Goal: Information Seeking & Learning: Learn about a topic

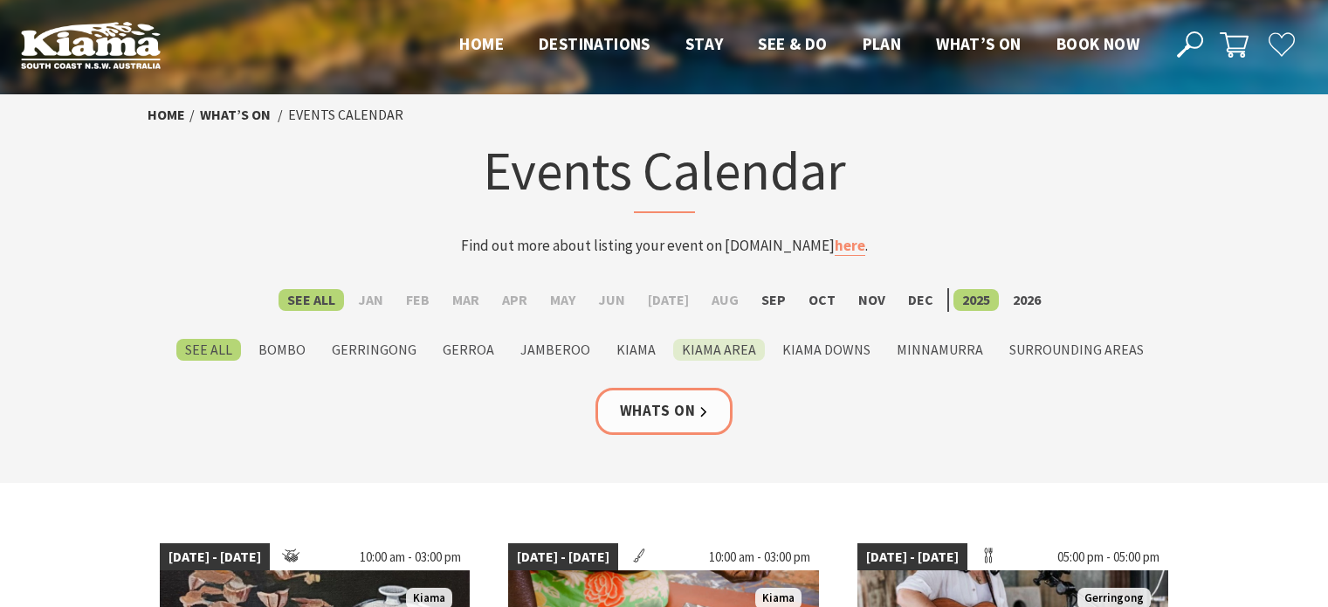
scroll to position [175, 0]
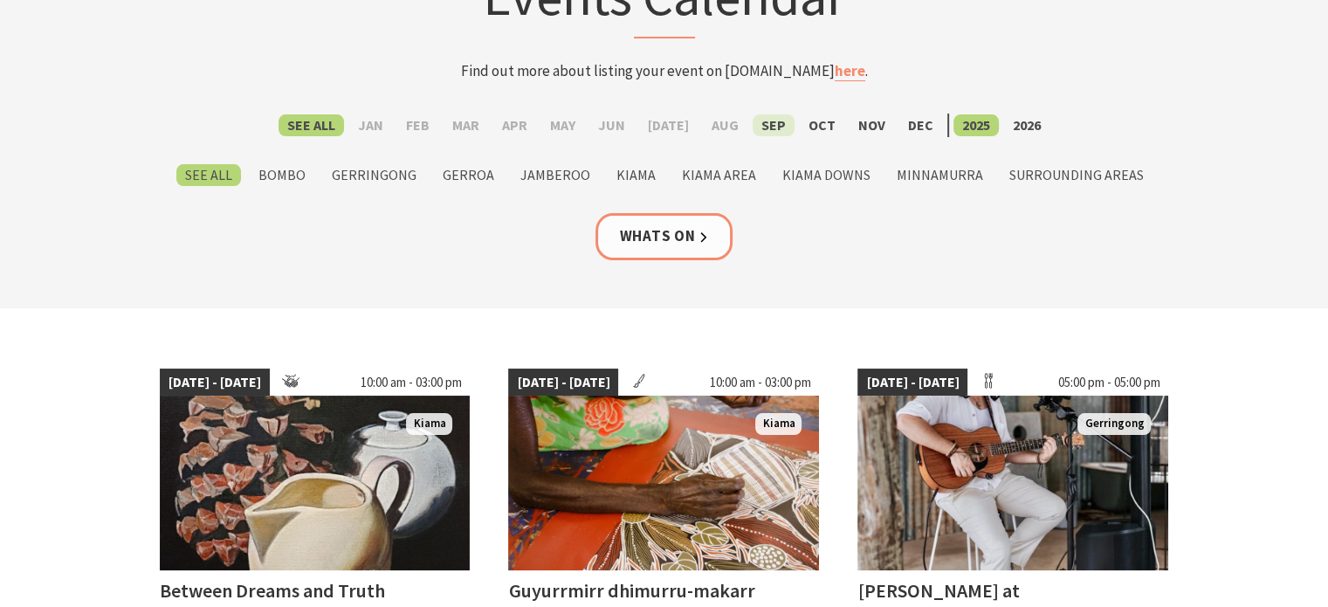
click at [766, 128] on label "Sep" at bounding box center [773, 125] width 42 height 22
click at [0, 0] on input "Sep" at bounding box center [0, 0] width 0 height 0
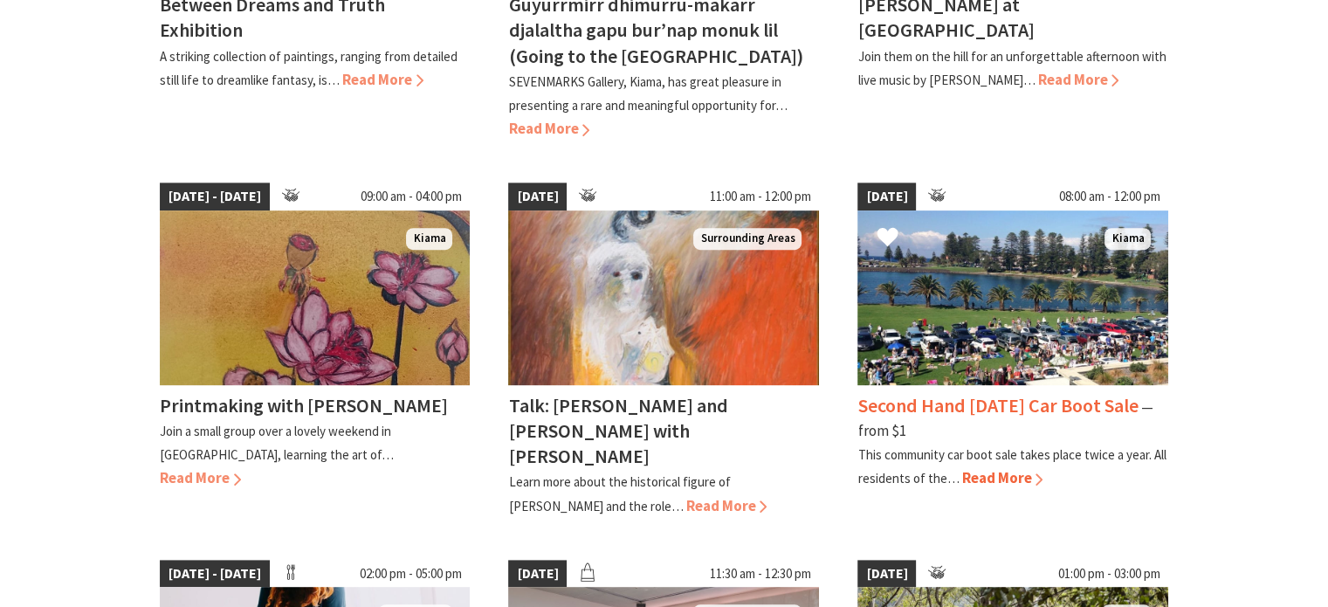
scroll to position [786, 0]
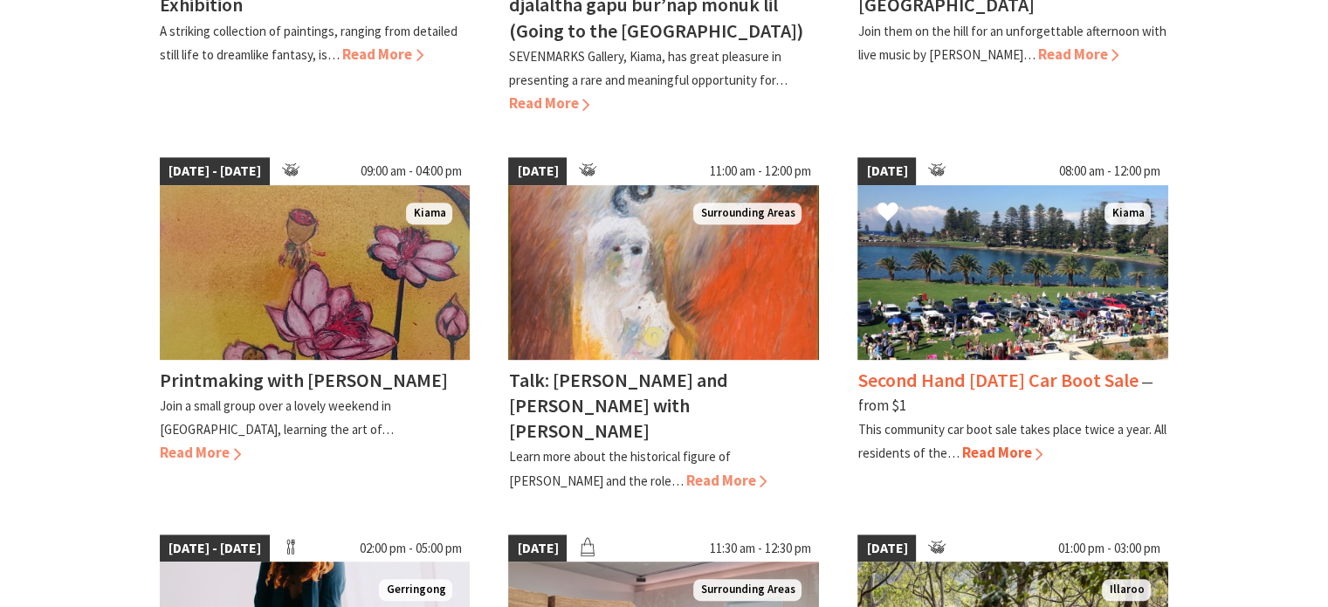
click at [981, 375] on h4 "Second Hand [DATE] Car Boot Sale" at bounding box center [997, 379] width 280 height 24
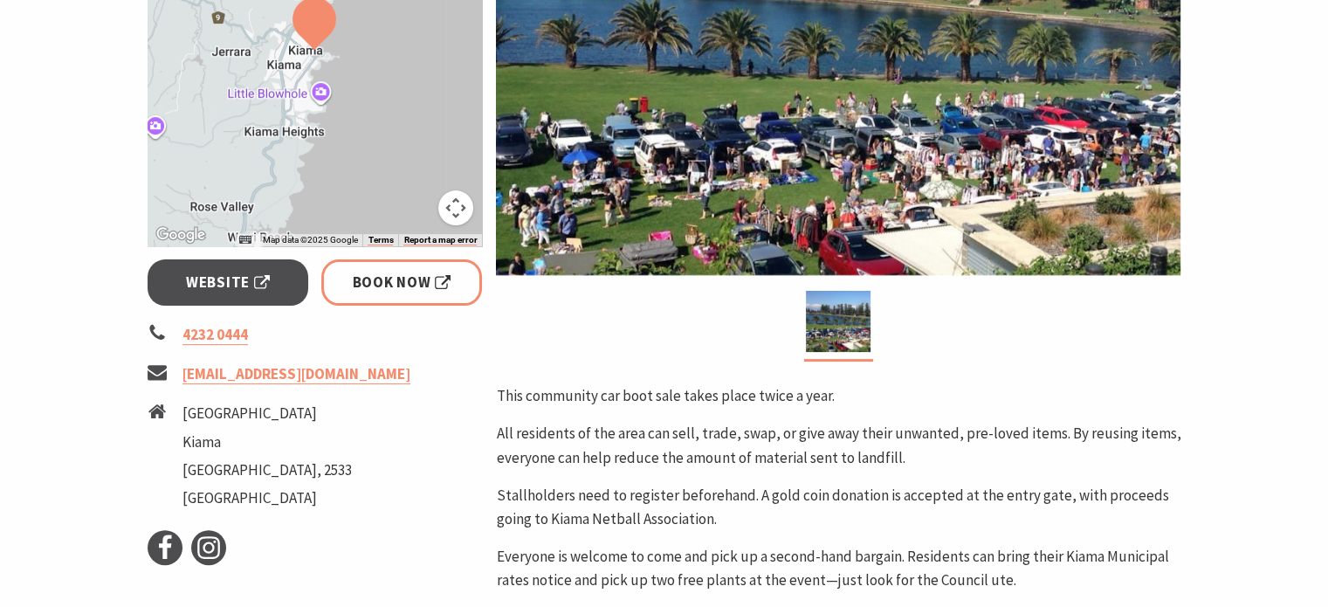
scroll to position [175, 0]
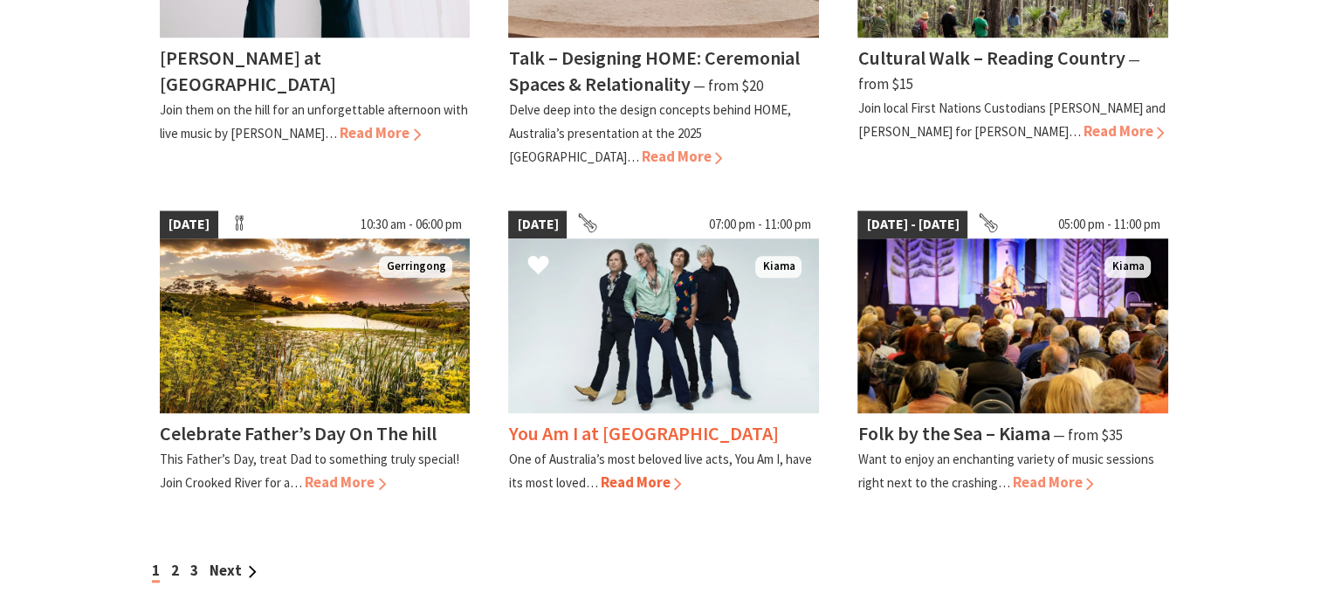
scroll to position [1746, 0]
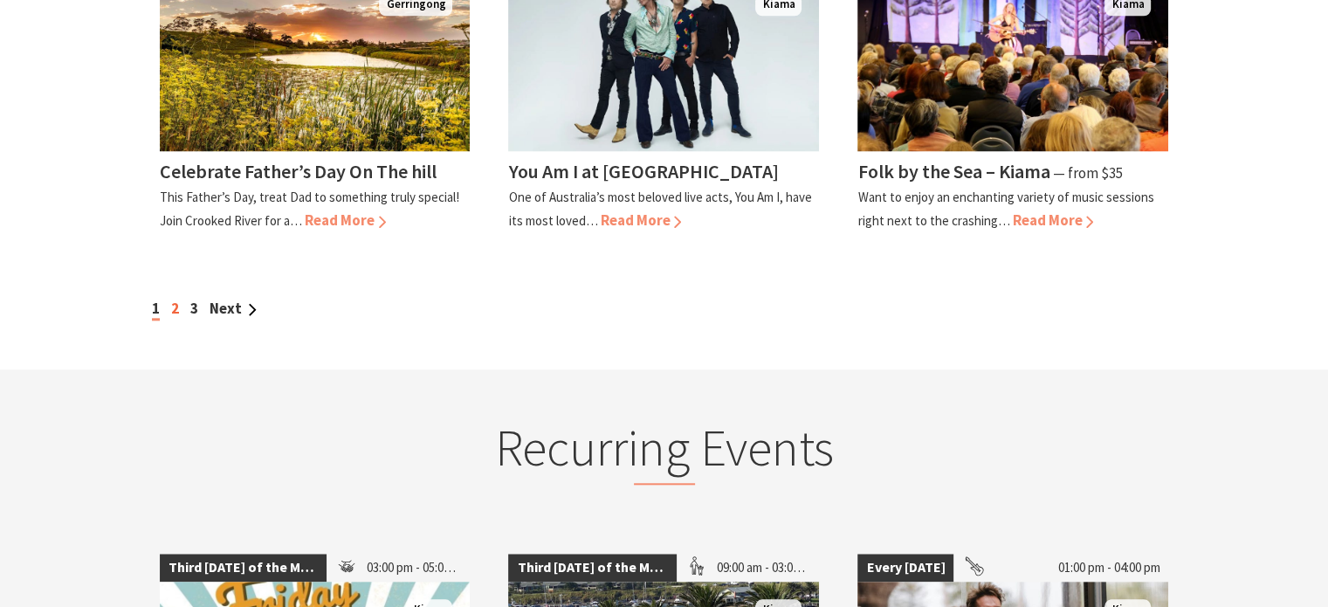
click at [178, 298] on link "2" at bounding box center [175, 307] width 8 height 19
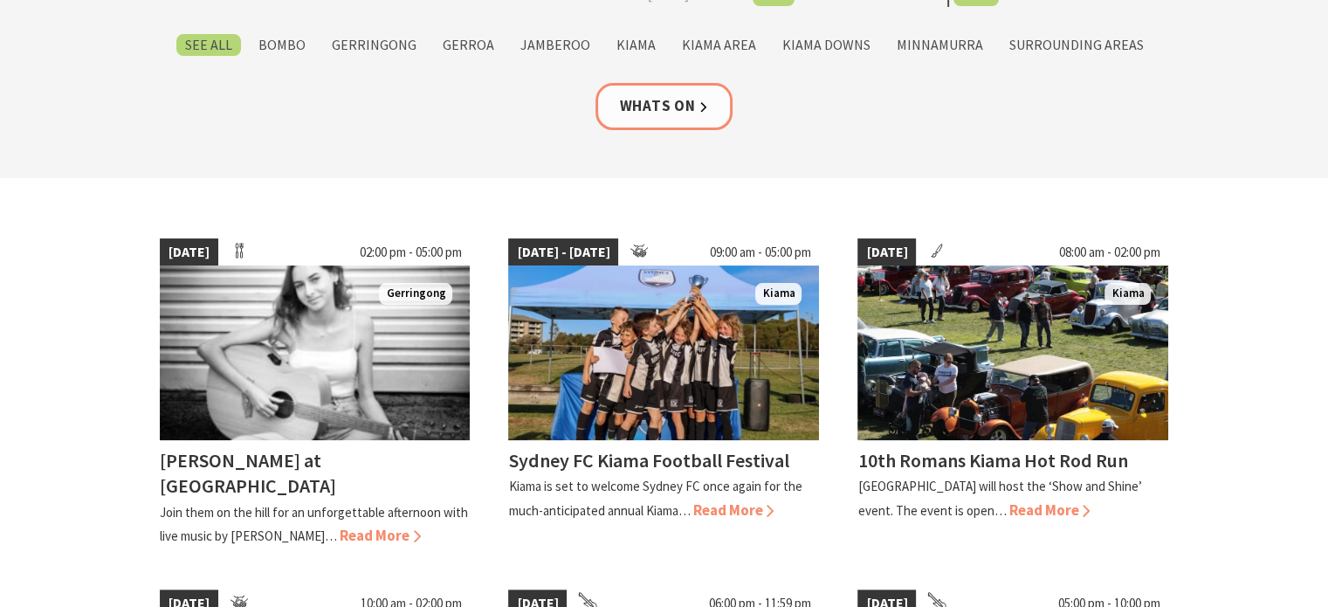
scroll to position [349, 0]
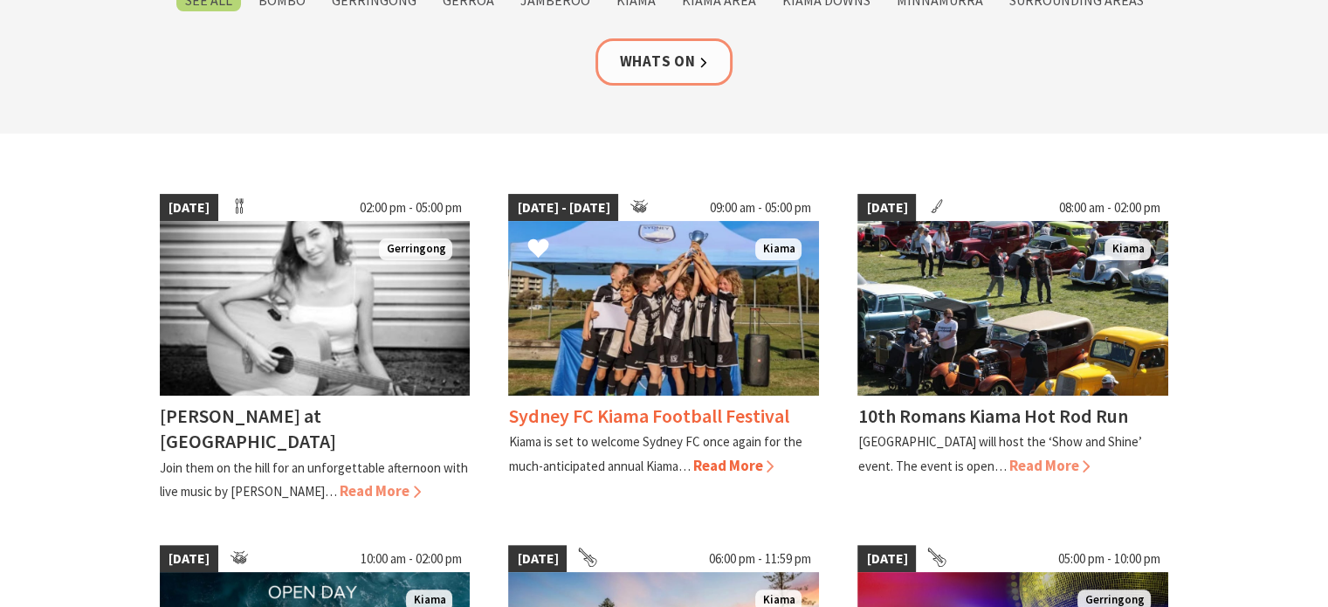
click at [670, 417] on h4 "Sydney FC Kiama Football Festival" at bounding box center [648, 415] width 280 height 24
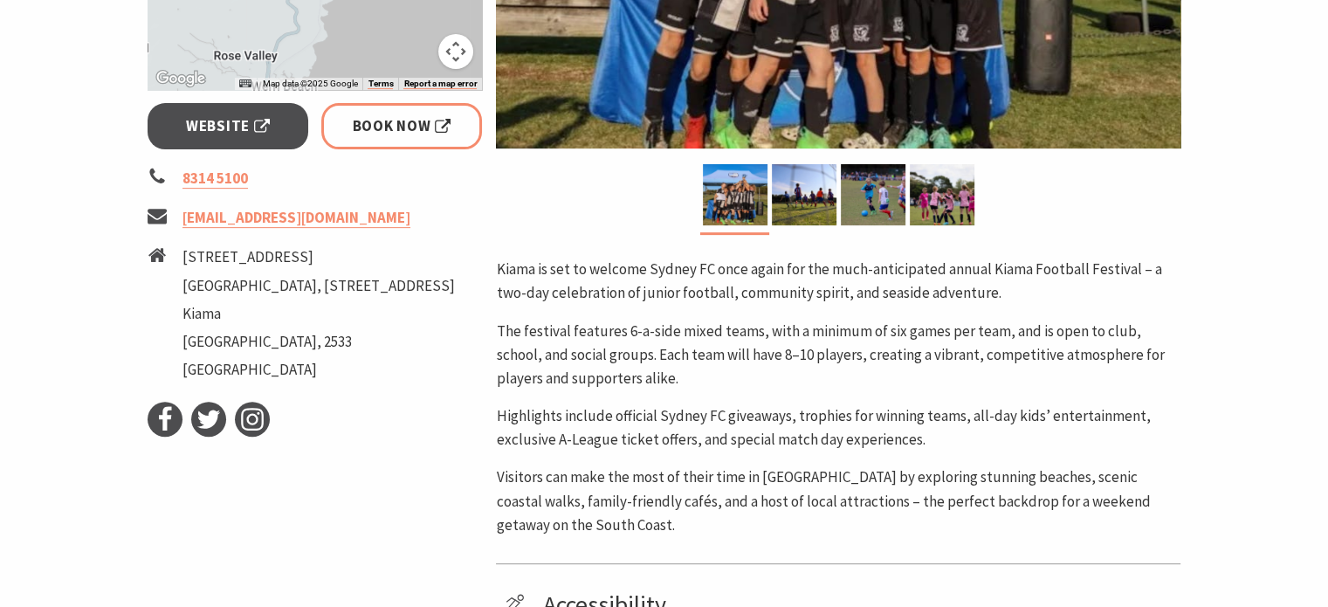
scroll to position [436, 0]
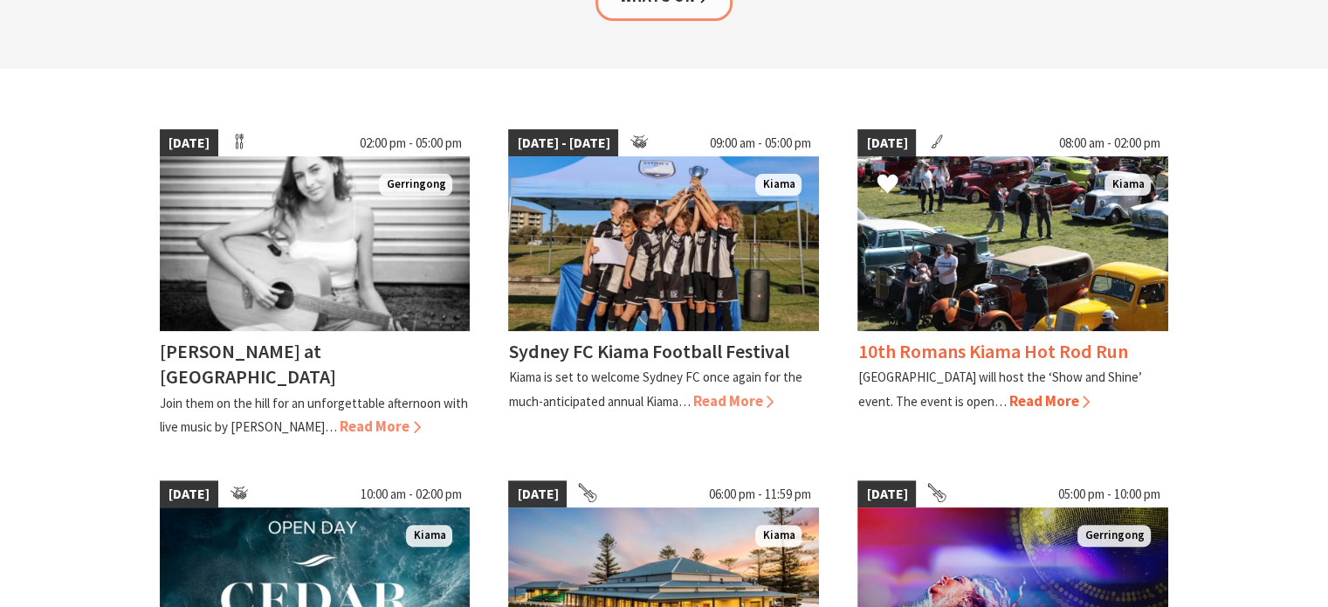
scroll to position [524, 0]
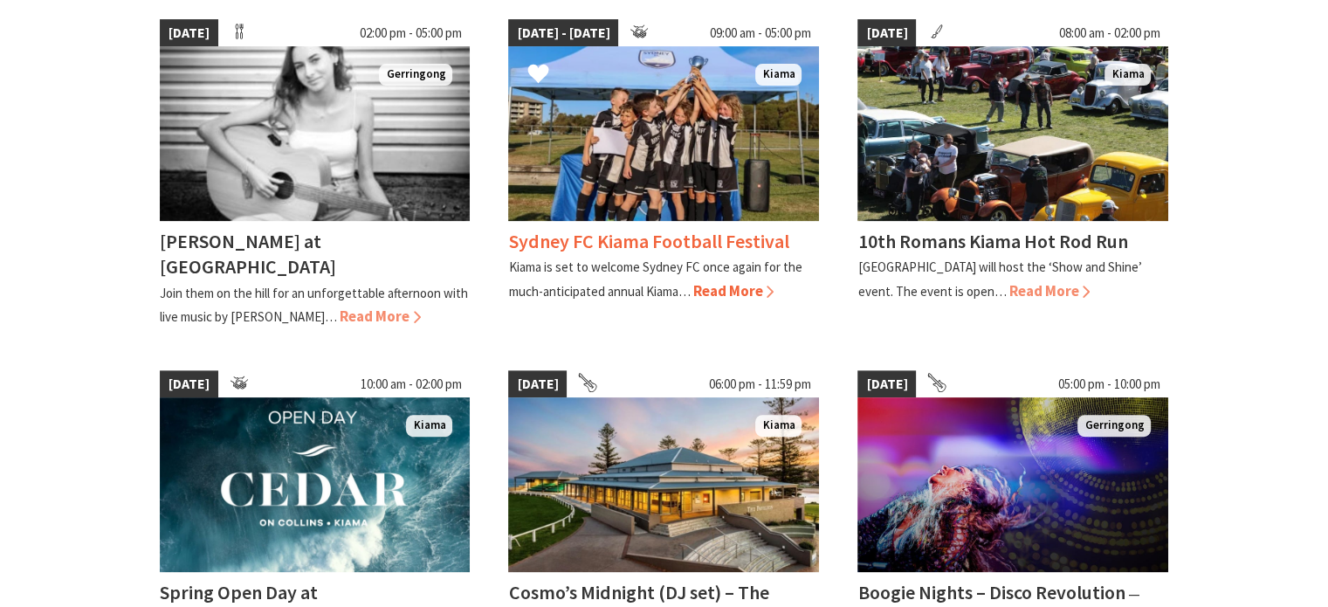
click at [708, 209] on img at bounding box center [663, 133] width 311 height 175
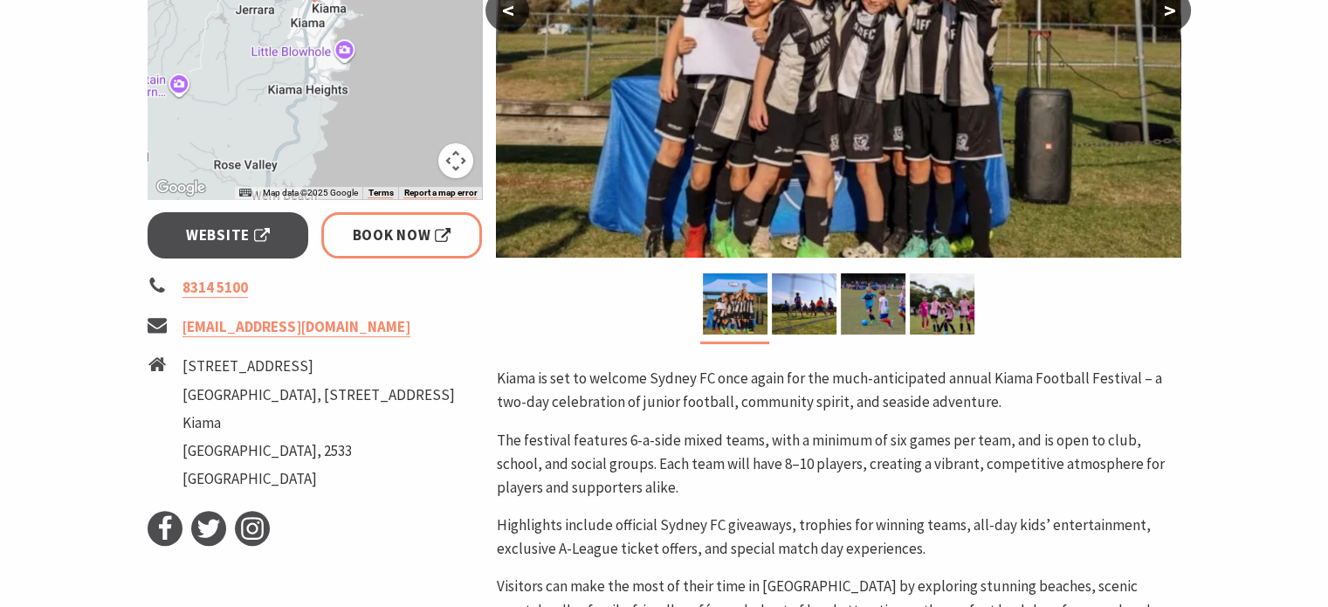
scroll to position [524, 0]
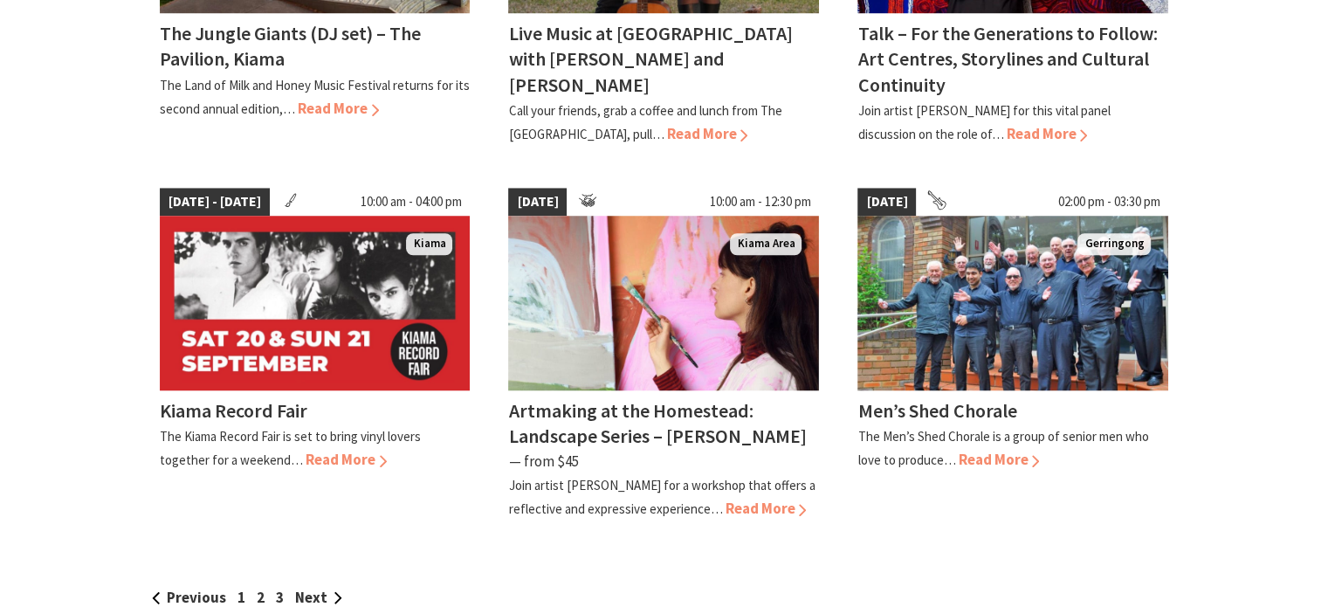
scroll to position [1658, 0]
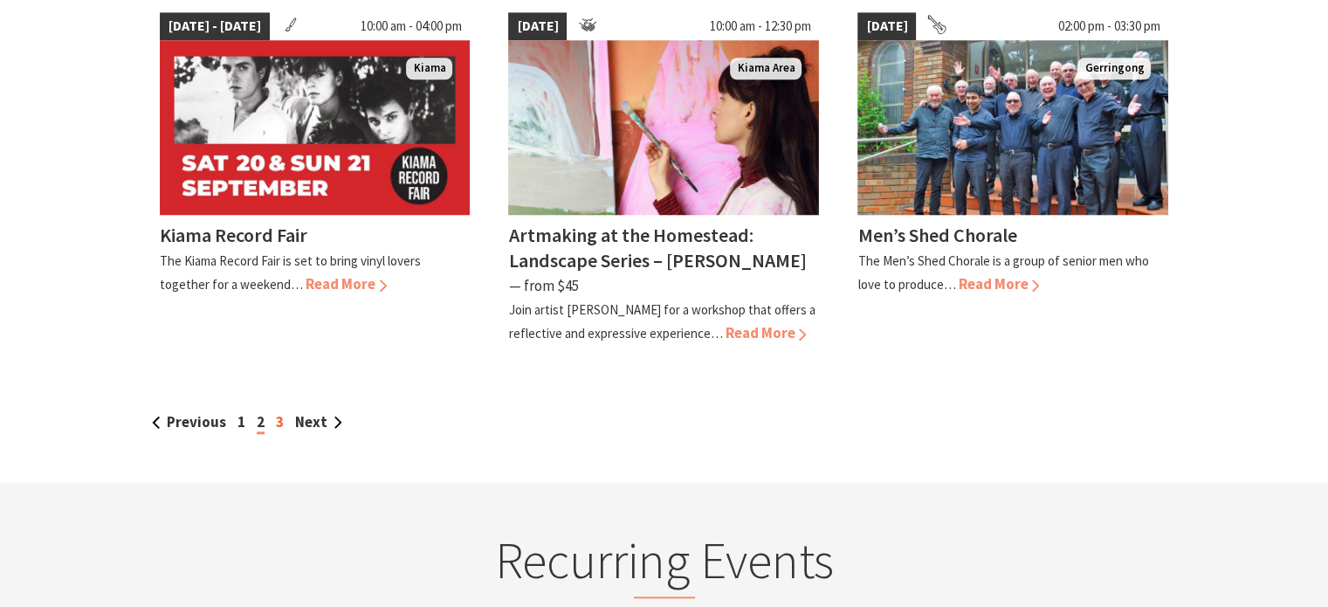
click at [277, 412] on link "3" at bounding box center [280, 421] width 8 height 19
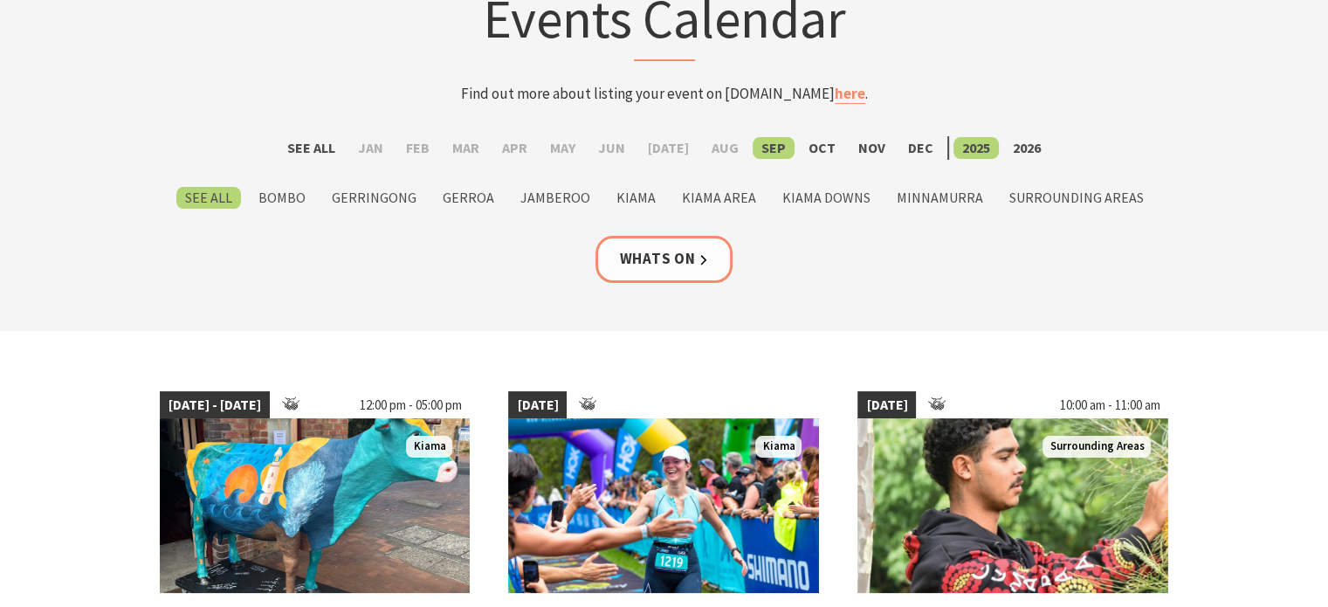
scroll to position [349, 0]
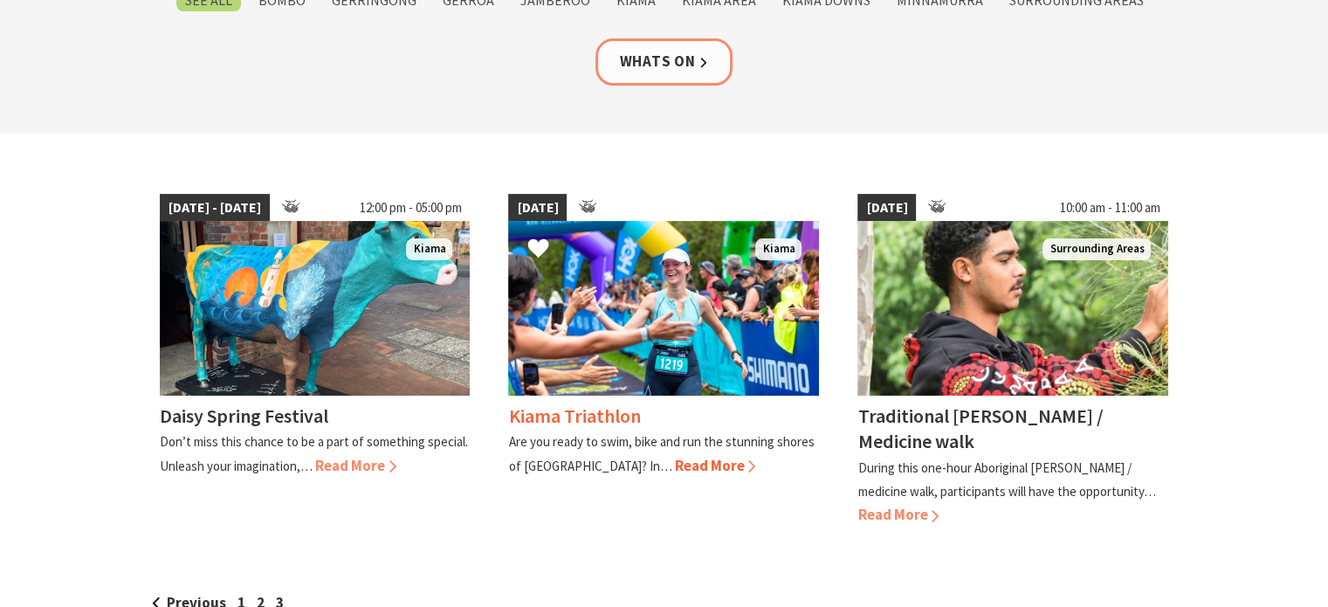
click at [674, 462] on span "Read More" at bounding box center [714, 465] width 81 height 19
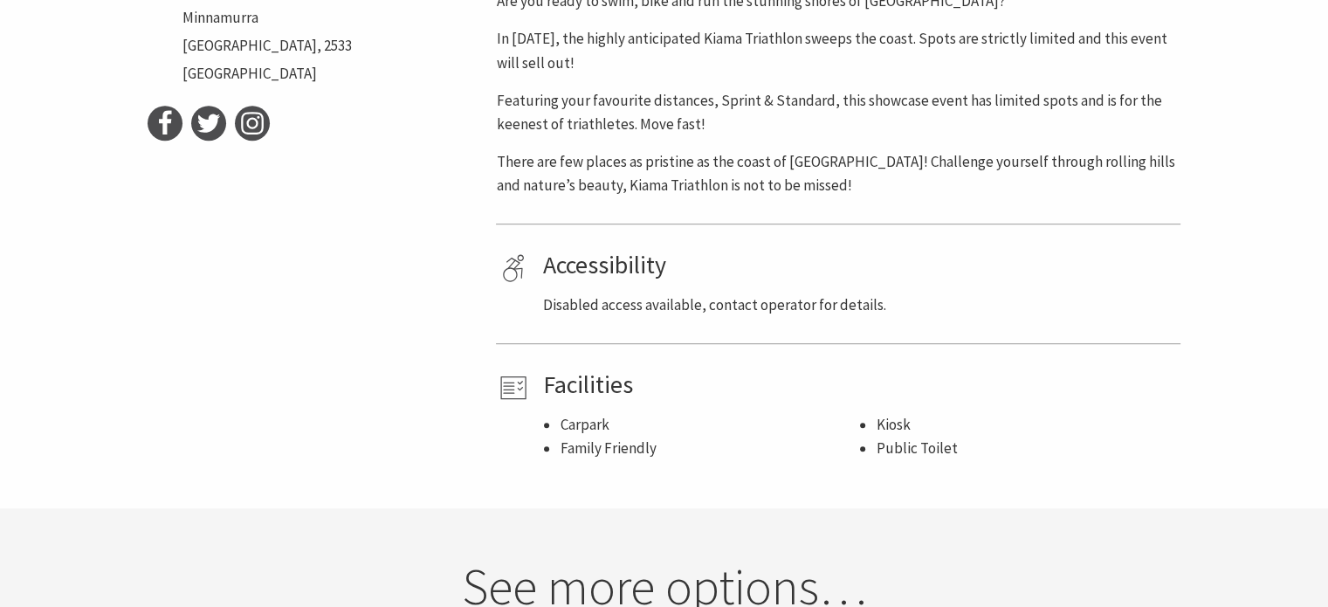
scroll to position [611, 0]
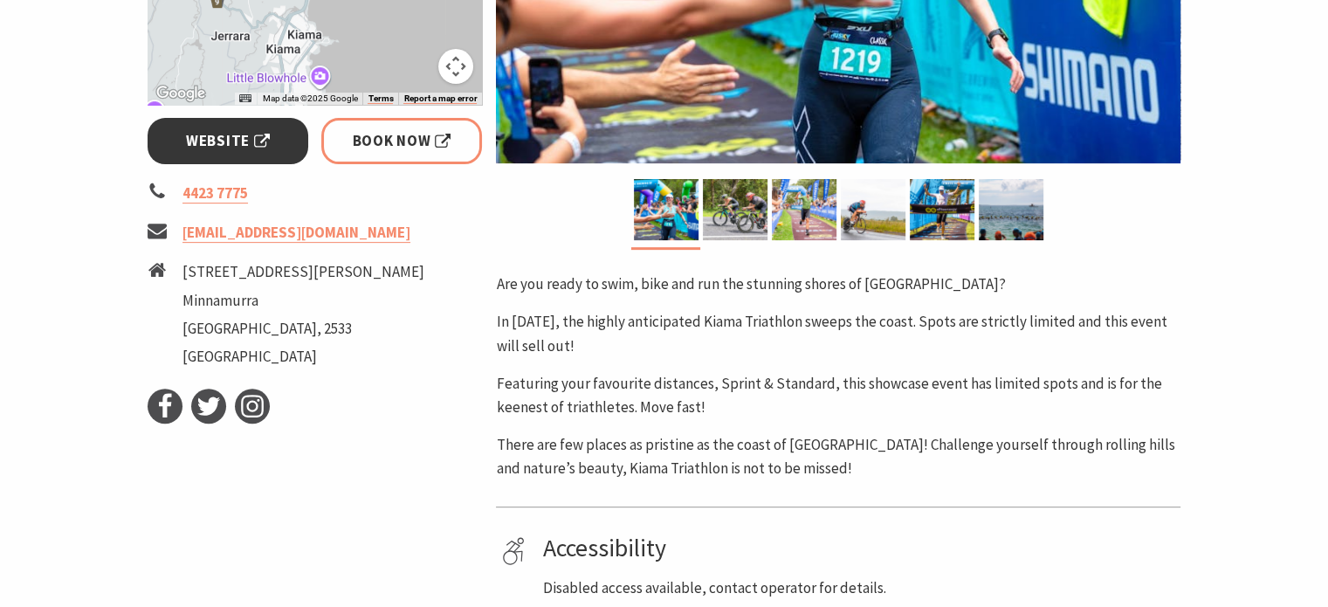
click at [204, 145] on span "Website" at bounding box center [228, 141] width 84 height 24
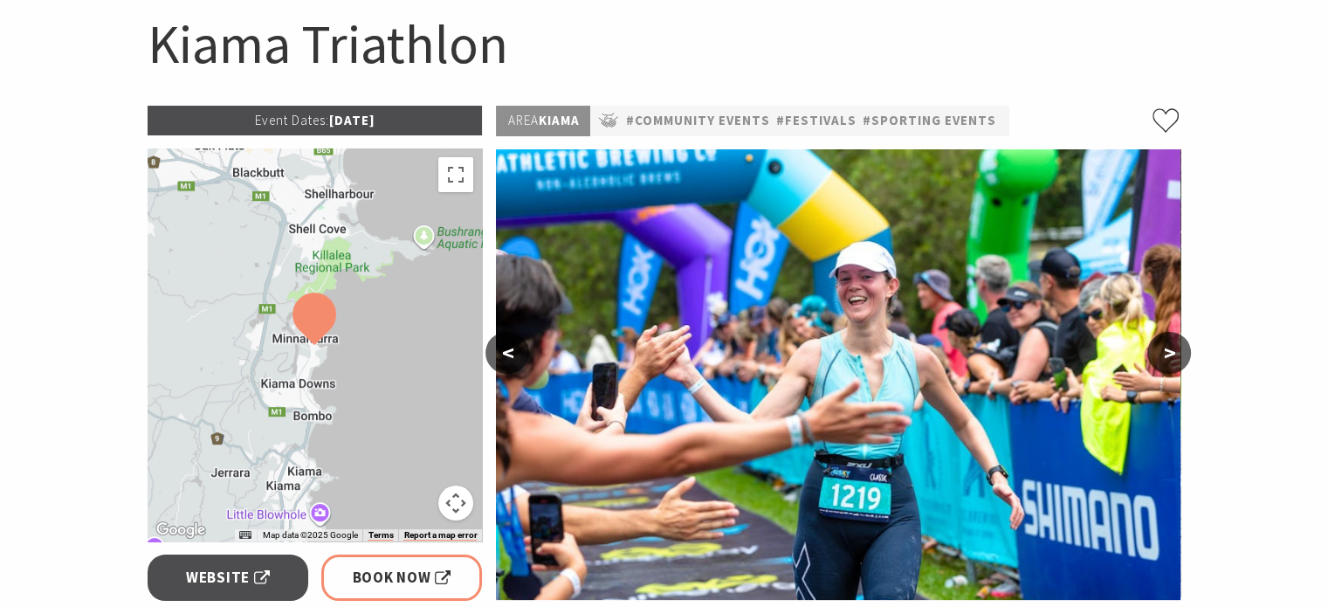
scroll to position [175, 0]
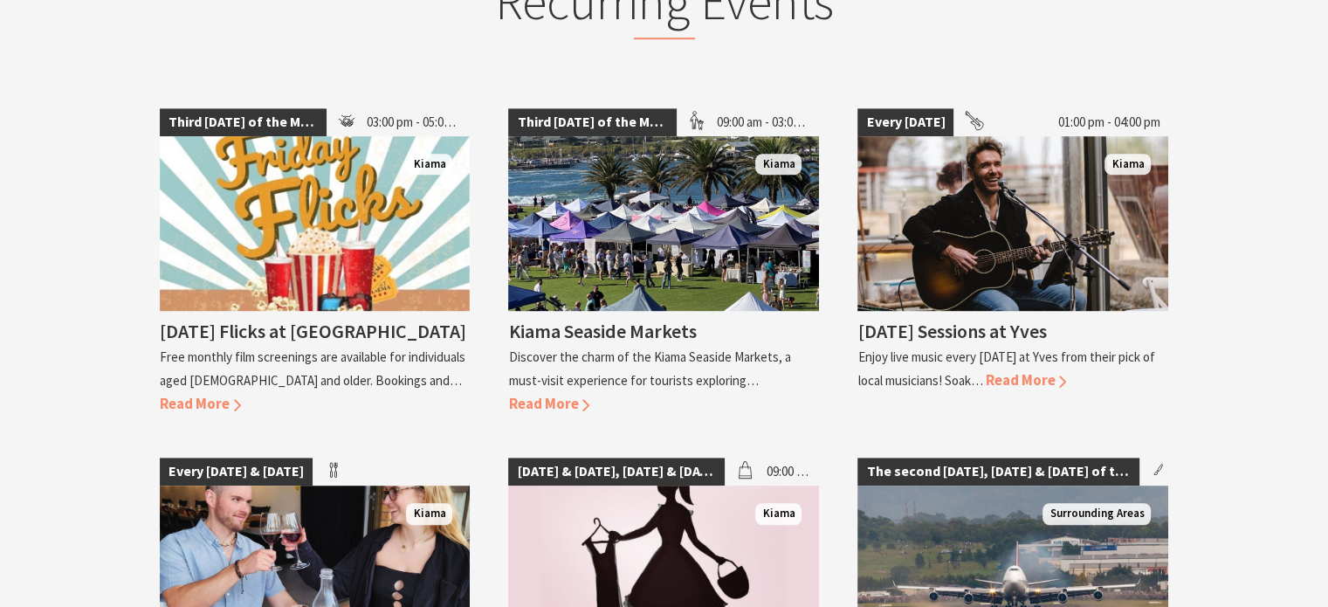
scroll to position [1047, 0]
